Goal: Task Accomplishment & Management: Use online tool/utility

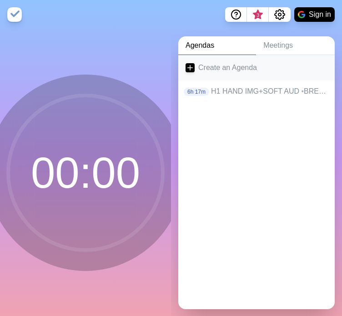
click at [195, 68] on link "Create an Agenda" at bounding box center [256, 67] width 157 height 25
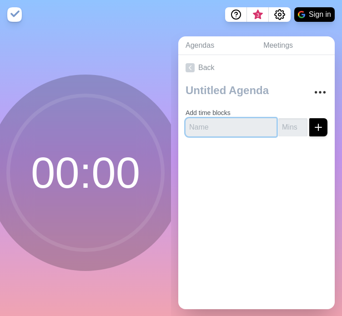
click at [224, 127] on input "text" at bounding box center [231, 127] width 91 height 18
click at [232, 131] on input "text" at bounding box center [231, 127] width 91 height 18
paste input "Hand, Image + Audio"
type input "Hand, Image + Audio"
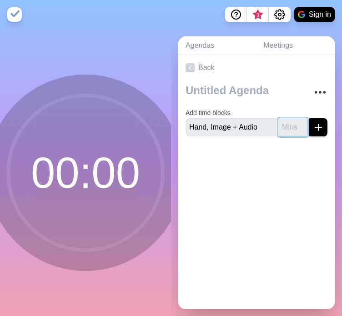
scroll to position [0, 0]
click at [280, 129] on input "number" at bounding box center [293, 127] width 29 height 18
type input "10"
click button "submit" at bounding box center [319, 127] width 18 height 18
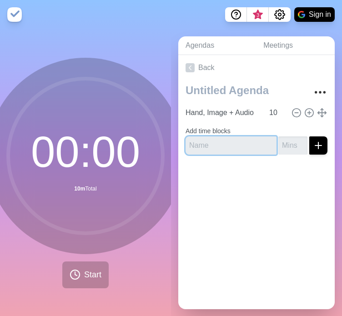
click at [224, 146] on input "text" at bounding box center [231, 146] width 91 height 18
paste input "Hand → W1, Slow Video"
type input "Hand → W1, Slow Video"
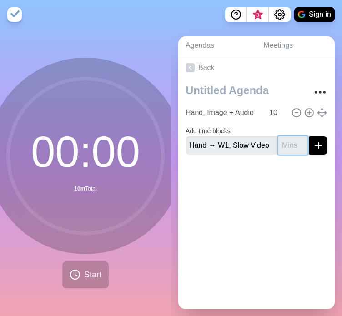
scroll to position [0, 0]
click at [279, 145] on input "number" at bounding box center [293, 146] width 29 height 18
type input "16"
click at [310, 137] on button "submit" at bounding box center [319, 146] width 18 height 18
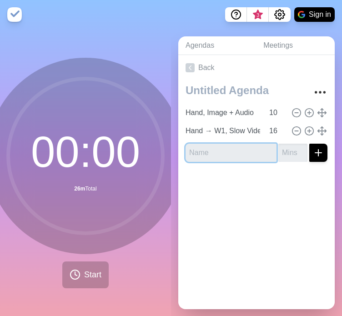
click at [210, 153] on input "text" at bounding box center [231, 153] width 91 height 18
paste input "W2 → W3, Faster Video + Louder Audio"
type input "W2 → W3, Faster Video + Louder Audio"
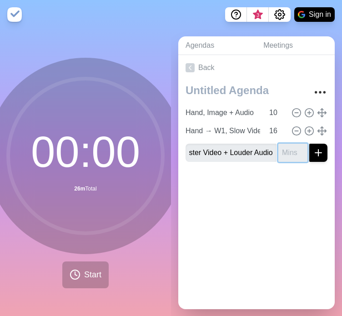
scroll to position [0, 0]
click at [279, 151] on input "number" at bounding box center [293, 153] width 29 height 18
type input "22"
click at [310, 144] on button "submit" at bounding box center [319, 153] width 18 height 18
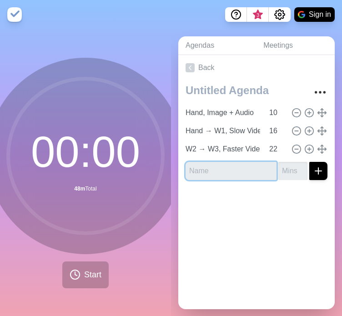
click at [223, 168] on input "text" at bounding box center [231, 171] width 91 height 18
paste input "W4, Rapid Video"
type input "W4, Rapid Video"
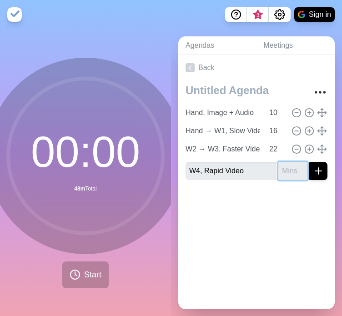
click at [279, 169] on input "number" at bounding box center [293, 171] width 29 height 18
type input "30"
click at [310, 162] on button "submit" at bounding box center [319, 171] width 18 height 18
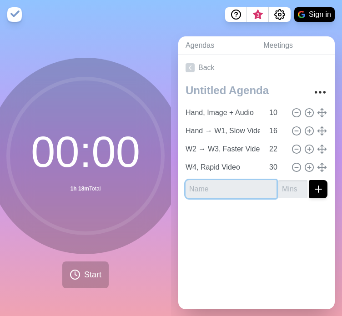
click at [193, 186] on input "text" at bounding box center [231, 189] width 91 height 18
paste input "W4, Intense Video + Max Audio"
type input "W4, Intense Video + Max Audio"
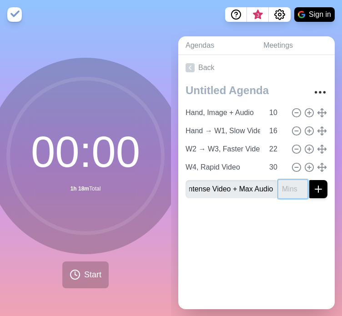
scroll to position [0, 0]
click at [279, 192] on input "number" at bounding box center [293, 189] width 29 height 18
type input "45"
click at [310, 180] on button "submit" at bounding box center [319, 189] width 18 height 18
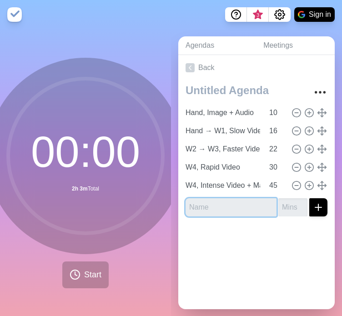
click at [229, 215] on input "text" at bounding box center [231, 207] width 91 height 18
paste input "W4, Maximum Video + Maximum Audio"
type input "W4, Maximum Video + Maximum Audio"
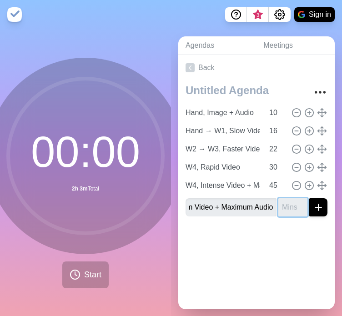
click at [279, 209] on input "number" at bounding box center [293, 207] width 29 height 18
type input "60"
click at [310, 198] on button "submit" at bounding box center [319, 207] width 18 height 18
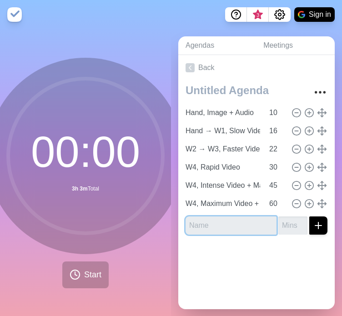
click at [247, 229] on input "text" at bounding box center [231, 226] width 91 height 18
paste input "W4, Maximum Sustained Video + Audio"
type input "W4, Maximum Sustained Video + Audio"
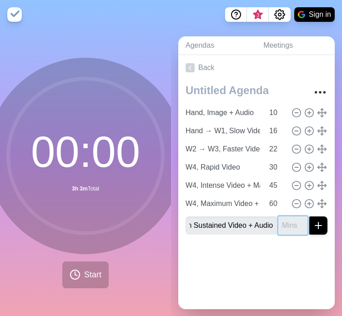
click at [279, 226] on input "number" at bounding box center [293, 226] width 29 height 18
type input "75"
click at [310, 217] on button "submit" at bounding box center [319, 226] width 18 height 18
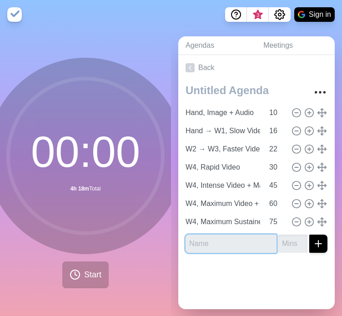
click at [254, 245] on input "text" at bounding box center [231, 244] width 91 height 18
paste input "W4, Maximum Sustained, Unbroken"
type input "W4, Maximum Sustained, Unbroken"
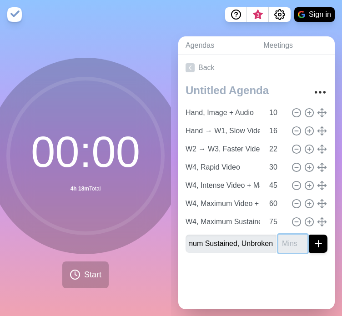
scroll to position [0, 0]
click at [279, 247] on input "number" at bounding box center [293, 244] width 29 height 18
type input "52"
click at [310, 235] on button "submit" at bounding box center [319, 244] width 18 height 18
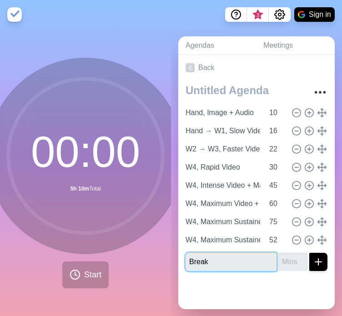
type input "Break"
click at [279, 261] on input "number" at bounding box center [293, 262] width 29 height 18
type input "5"
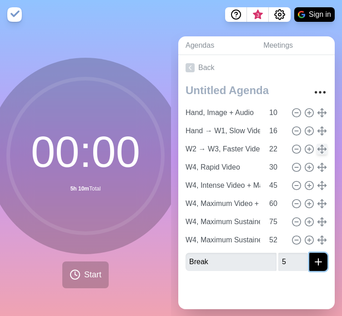
drag, startPoint x: 310, startPoint y: 260, endPoint x: 306, endPoint y: 151, distance: 109.3
click at [306, 148] on div "Hand, Image + Audio 10 Hand → W1, Slow Video 16 W2 → W3, Faster Video + Louder …" at bounding box center [256, 180] width 157 height 198
click at [310, 253] on button "submit" at bounding box center [319, 262] width 18 height 18
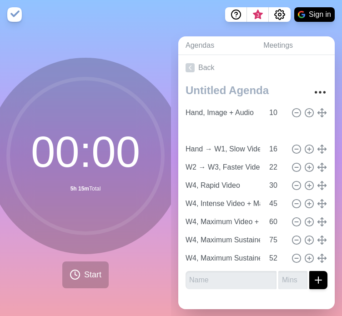
type input "Break"
type input "5"
type input "Hand → W1, Slow Video"
type input "16"
type input "W2 → W3, Faster Video + Louder Audio"
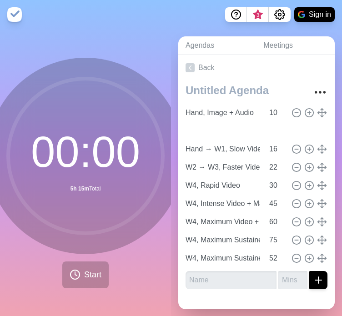
type input "22"
type input "W4, Rapid Video"
type input "30"
type input "W4, Intense Video + Max Audio"
type input "45"
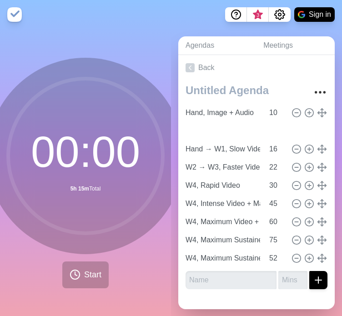
type input "W4, Maximum Video + Maximum Audio"
type input "60"
type input "W4, Maximum Sustained Video + Audio"
type input "75"
type input "W4, Maximum Sustained, Unbroken"
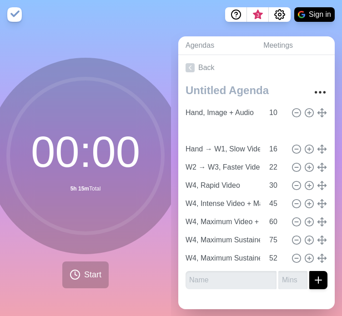
type input "52"
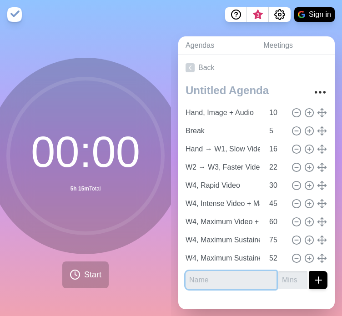
click at [232, 280] on input "text" at bounding box center [231, 280] width 91 height 18
type input "Break"
click at [279, 279] on input "number" at bounding box center [293, 280] width 29 height 18
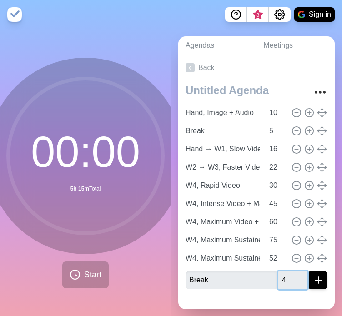
type input "4"
click at [310, 271] on button "submit" at bounding box center [319, 280] width 18 height 18
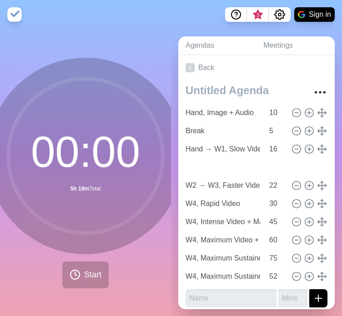
type input "Break"
type input "4"
type input "W2 → W3, Faster Video + Louder Audio"
type input "22"
type input "W4, Rapid Video"
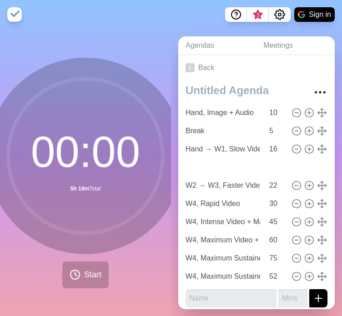
type input "30"
type input "W4, Intense Video + Max Audio"
type input "45"
type input "W4, Maximum Video + Maximum Audio"
type input "60"
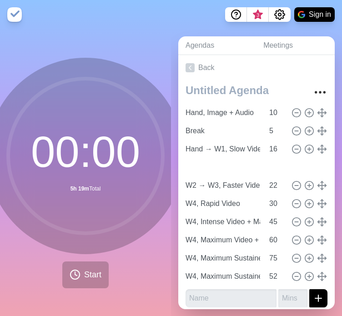
type input "W4, Maximum Sustained Video + Audio"
type input "75"
type input "W4, Maximum Sustained, Unbroken"
type input "52"
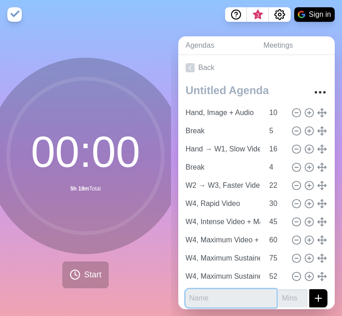
click at [219, 295] on input "text" at bounding box center [231, 299] width 91 height 18
type input "Break"
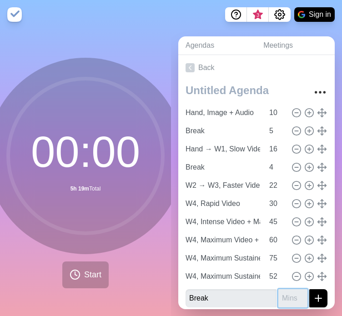
click at [279, 298] on input "number" at bounding box center [293, 299] width 29 height 18
type input "3"
click at [310, 290] on button "submit" at bounding box center [319, 299] width 18 height 18
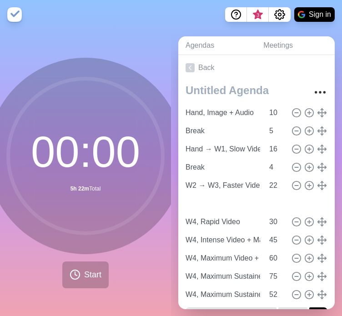
type input "Break"
type input "3"
type input "W4, Rapid Video"
type input "30"
type input "W4, Intense Video + Max Audio"
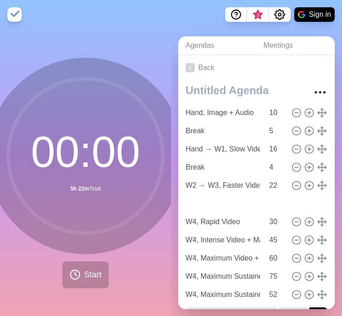
type input "45"
type input "W4, Maximum Video + Maximum Audio"
type input "60"
type input "W4, Maximum Sustained Video + Audio"
type input "75"
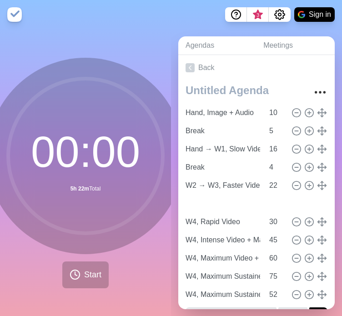
type input "W4, Maximum Sustained, Unbroken"
type input "52"
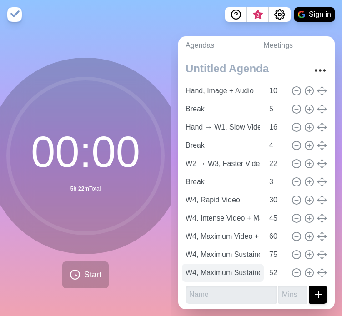
scroll to position [23, 0]
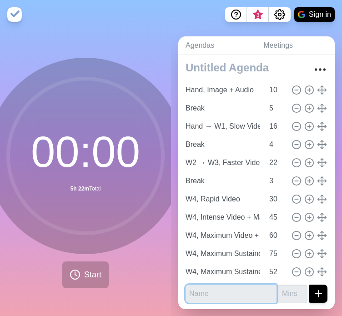
click at [231, 292] on input "text" at bounding box center [231, 294] width 91 height 18
type input "Break"
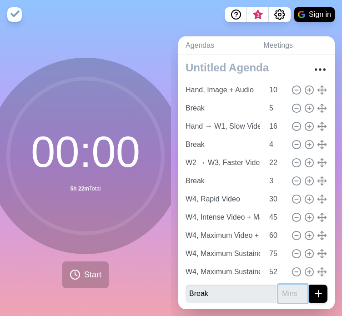
click at [279, 291] on input "number" at bounding box center [293, 294] width 29 height 18
type input "2"
click at [310, 285] on button "submit" at bounding box center [319, 294] width 18 height 18
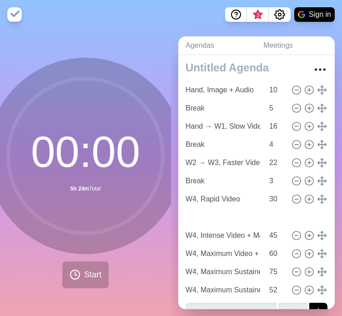
type input "Break"
type input "2"
type input "W4, Intense Video + Max Audio"
type input "45"
type input "W4, Maximum Video + Maximum Audio"
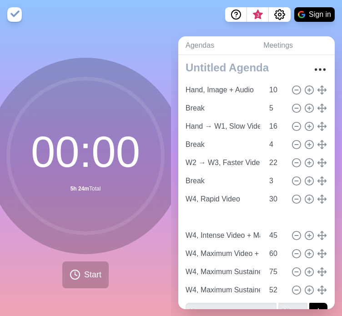
type input "60"
type input "W4, Maximum Sustained Video + Audio"
type input "75"
type input "W4, Maximum Sustained, Unbroken"
type input "52"
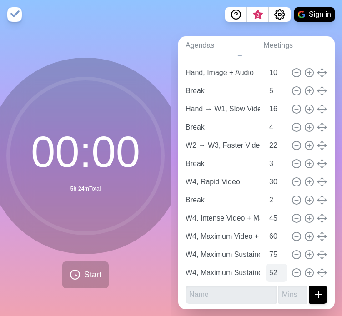
scroll to position [41, 0]
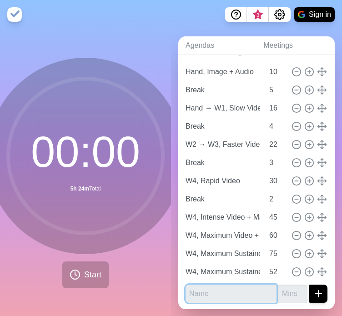
click at [232, 292] on input "text" at bounding box center [231, 294] width 91 height 18
type input "Break"
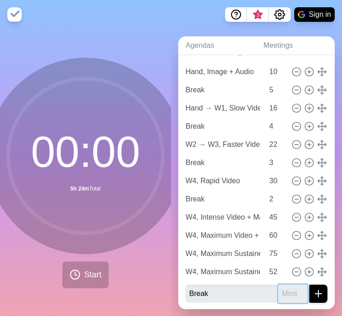
click at [279, 295] on input "number" at bounding box center [293, 294] width 29 height 18
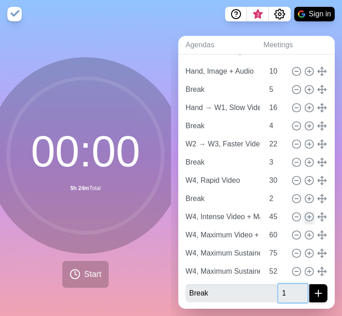
scroll to position [7, 0]
type input "1"
click at [310, 285] on button "submit" at bounding box center [319, 294] width 18 height 18
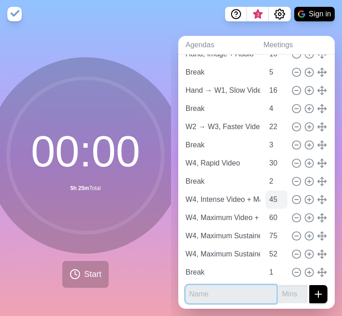
scroll to position [59, 0]
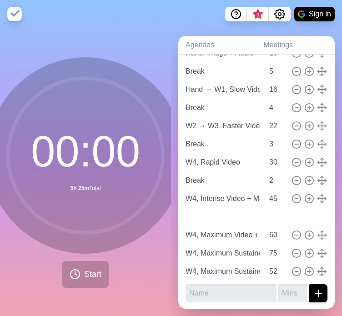
type input "Break"
type input "1"
type input "W4, Maximum Video + Maximum Audio"
type input "60"
type input "W4, Maximum Sustained Video + Audio"
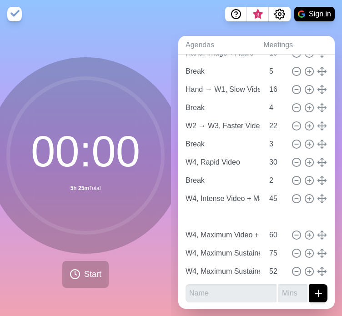
type input "75"
type input "W4, Maximum Sustained, Unbroken"
type input "52"
click at [266, 100] on input "4" at bounding box center [277, 108] width 22 height 18
click at [266, 99] on input "4" at bounding box center [277, 108] width 22 height 18
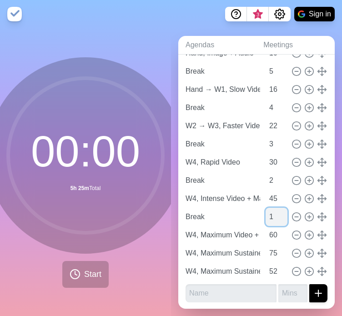
click at [266, 211] on input "1" at bounding box center [277, 217] width 22 height 18
type input "2"
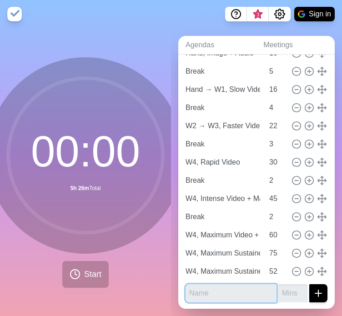
click at [229, 290] on input "text" at bounding box center [231, 294] width 91 height 18
type input "Break"
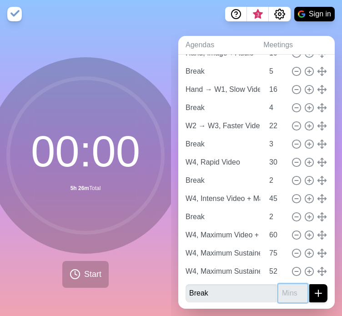
click at [279, 290] on input "number" at bounding box center [293, 294] width 29 height 18
type input "2"
click at [310, 285] on button "submit" at bounding box center [319, 294] width 18 height 18
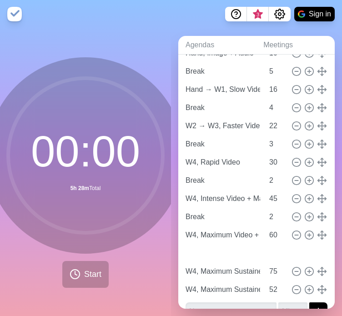
type input "Break"
type input "2"
type input "W4, Maximum Sustained Video + Audio"
type input "75"
type input "W4, Maximum Sustained, Unbroken"
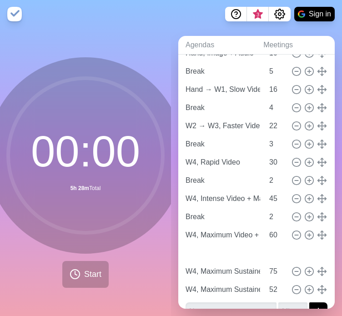
type input "52"
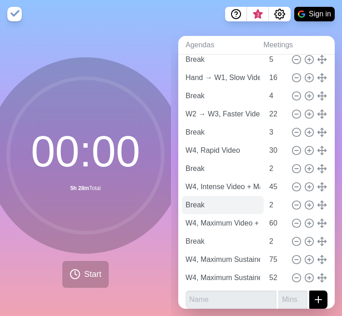
scroll to position [77, 0]
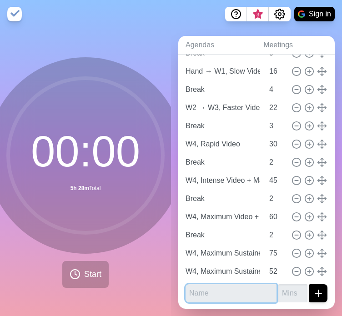
click at [232, 285] on input "text" at bounding box center [231, 294] width 91 height 18
type input "Reward B"
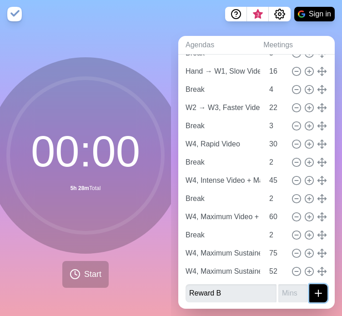
drag, startPoint x: 306, startPoint y: 284, endPoint x: 308, endPoint y: 255, distance: 28.7
click at [308, 255] on div "Hand, Image + Audio 10 Break 5 Hand → W1, Slow Video 16 Break 4 W2 → W3, Faster…" at bounding box center [256, 156] width 157 height 307
click at [282, 290] on input "number" at bounding box center [293, 294] width 29 height 18
type input "1"
click at [310, 285] on button "submit" at bounding box center [319, 294] width 18 height 18
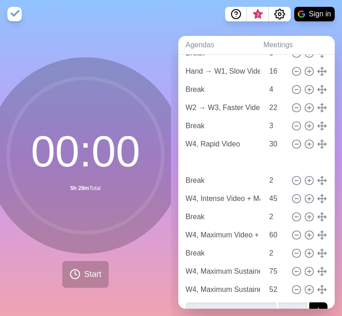
type input "Reward B"
type input "1"
type input "Break"
type input "2"
type input "W4, Intense Video + Max Audio"
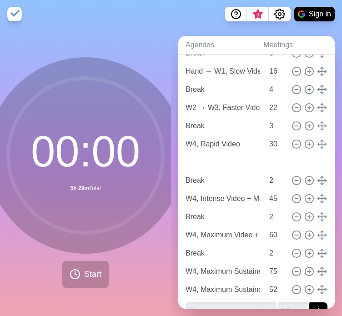
type input "45"
type input "Break"
type input "2"
type input "W4, Maximum Video + Maximum Audio"
type input "60"
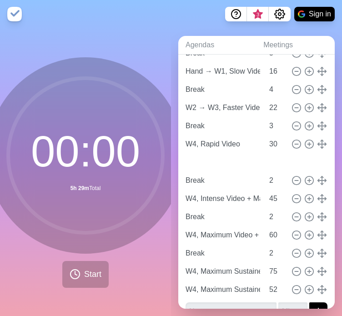
type input "Break"
type input "2"
type input "W4, Maximum Sustained Video + Audio"
type input "75"
type input "W4, Maximum Sustained, Unbroken"
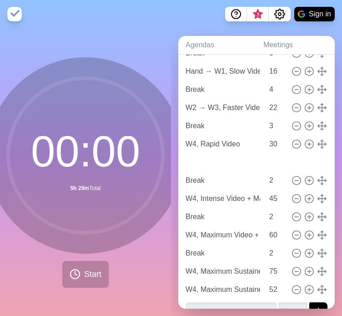
type input "52"
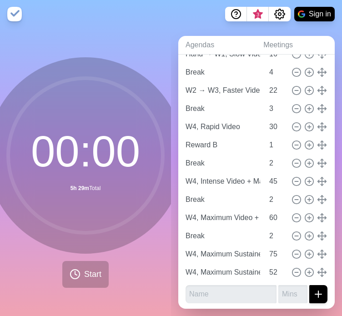
scroll to position [96, 0]
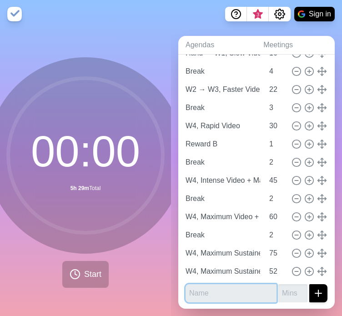
click at [239, 285] on input "text" at bounding box center [231, 294] width 91 height 18
type input "Reward C"
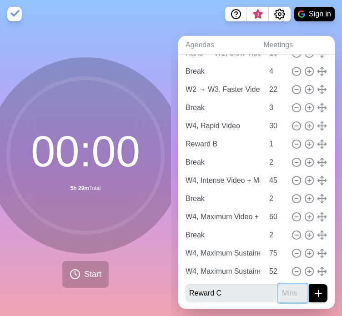
click at [280, 286] on input "number" at bounding box center [293, 294] width 29 height 18
type input "1"
click at [310, 285] on button "submit" at bounding box center [319, 294] width 18 height 18
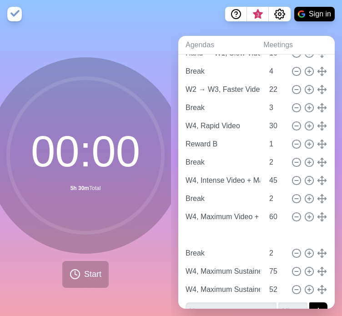
type input "Reward C"
type input "1"
type input "Break"
type input "2"
type input "W4, Maximum Sustained Video + Audio"
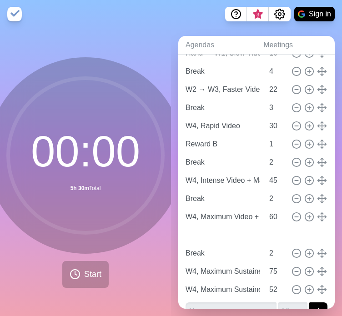
type input "75"
type input "W4, Maximum Sustained, Unbroken"
type input "52"
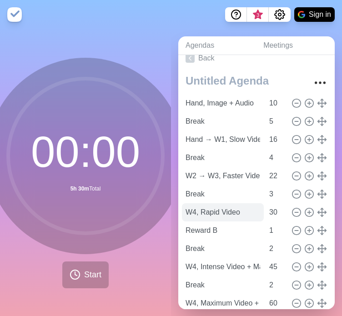
scroll to position [0, 0]
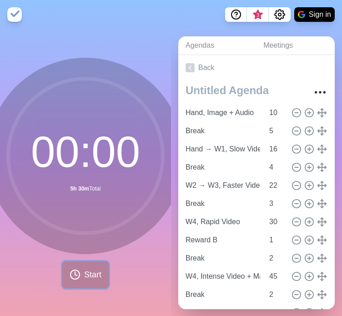
click at [88, 270] on span "Start" at bounding box center [92, 275] width 17 height 12
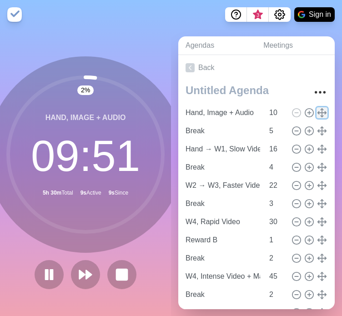
drag, startPoint x: 241, startPoint y: 112, endPoint x: 312, endPoint y: 111, distance: 71.0
click at [325, 112] on polyline at bounding box center [325, 113] width 1 height 3
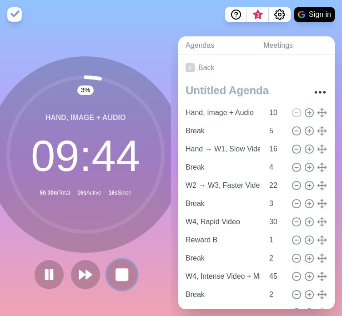
click at [120, 272] on rect at bounding box center [121, 274] width 11 height 11
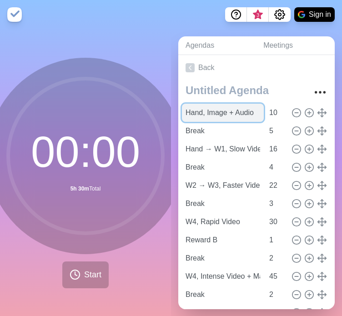
click at [232, 109] on input "Hand, Image + Audio" at bounding box center [223, 113] width 82 height 18
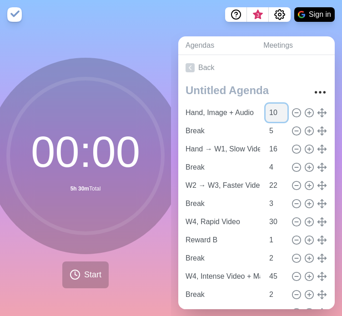
click at [266, 105] on input "10" at bounding box center [277, 113] width 22 height 18
click at [292, 110] on icon at bounding box center [297, 113] width 10 height 10
type input "Break"
type input "5"
type input "Hand → W1, Slow Video"
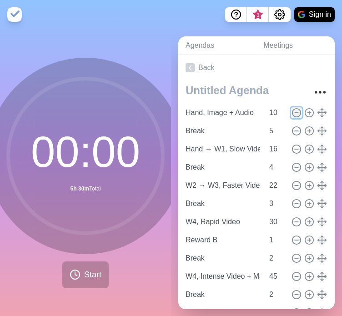
type input "16"
type input "Break"
type input "4"
type input "W2 → W3, Faster Video + Louder Audio"
type input "22"
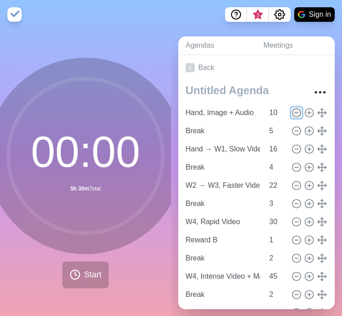
type input "Break"
type input "3"
type input "W4, Rapid Video"
type input "30"
type input "Reward B"
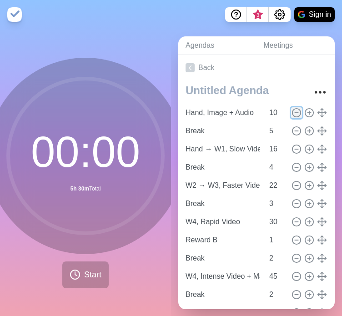
type input "1"
type input "Break"
type input "2"
type input "W4, Intense Video + Max Audio"
type input "45"
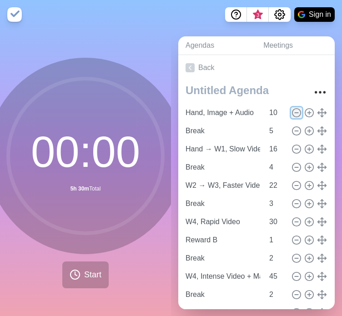
type input "Break"
type input "2"
type input "W4, Maximum Video + Maximum Audio"
type input "60"
type input "Reward C"
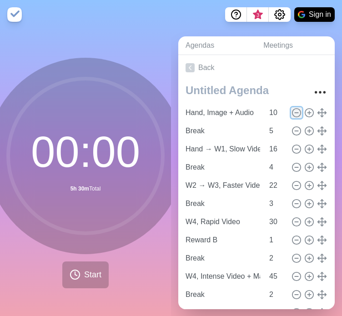
type input "1"
type input "Break"
type input "2"
type input "W4, Maximum Sustained Video + Audio"
type input "75"
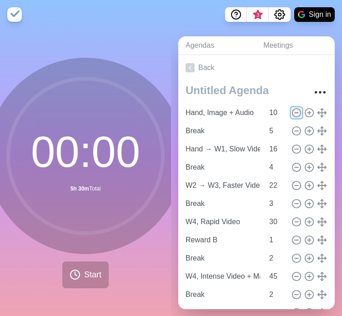
type input "W4, Maximum Sustained, Unbroken"
type input "52"
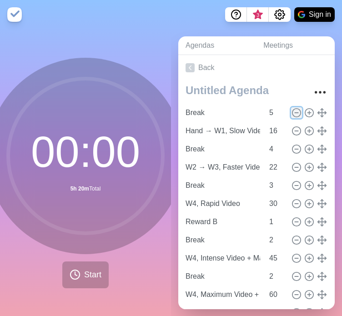
click at [292, 110] on icon at bounding box center [297, 113] width 10 height 10
type input "Hand → W1, Slow Video"
type input "16"
type input "Break"
type input "4"
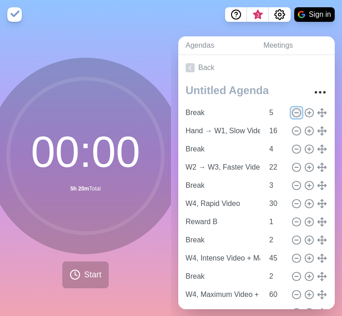
type input "W2 → W3, Faster Video + Louder Audio"
type input "22"
type input "Break"
type input "3"
type input "W4, Rapid Video"
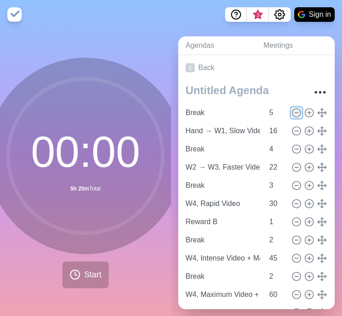
type input "30"
type input "Reward B"
type input "1"
type input "Break"
type input "2"
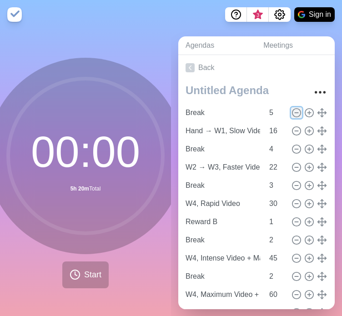
type input "W4, Intense Video + Max Audio"
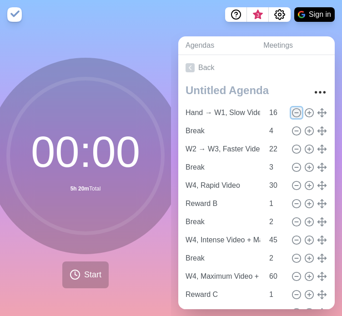
click at [292, 110] on icon at bounding box center [297, 113] width 10 height 10
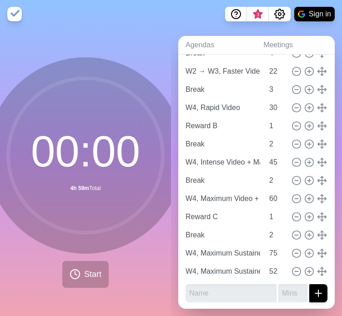
scroll to position [7, 0]
click at [202, 285] on input "text" at bounding box center [231, 294] width 91 height 18
paste input "Hand → W1, Slow Video"
click at [279, 287] on input "number" at bounding box center [293, 294] width 29 height 18
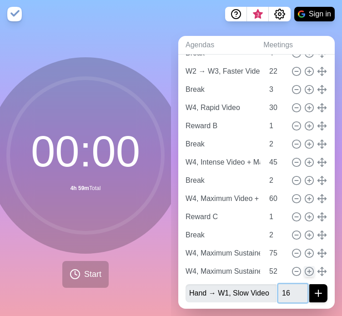
click at [310, 285] on button "submit" at bounding box center [319, 294] width 18 height 18
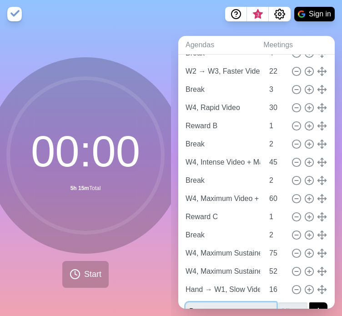
scroll to position [66, 0]
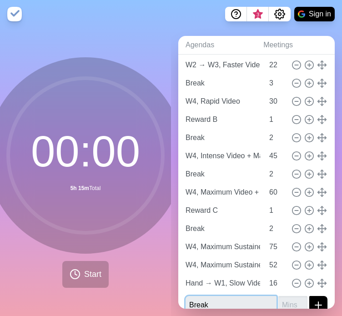
click at [310, 296] on button "submit" at bounding box center [319, 305] width 18 height 18
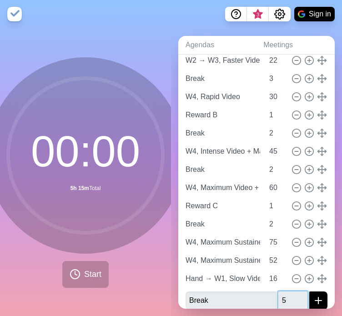
click at [310, 292] on button "submit" at bounding box center [319, 301] width 18 height 18
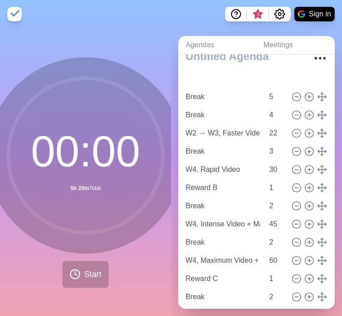
scroll to position [20, 0]
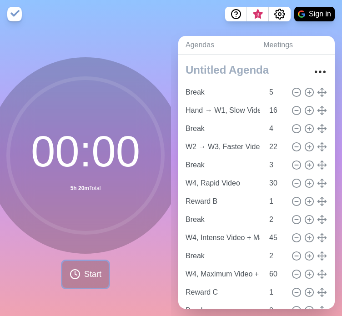
click at [88, 270] on span "Start" at bounding box center [92, 275] width 17 height 12
